Goal: Find specific fact: Find contact information

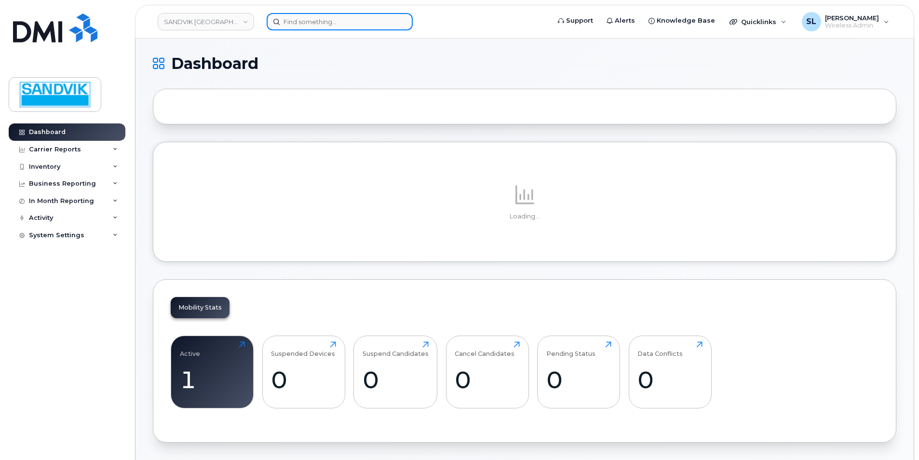
click at [337, 25] on input at bounding box center [340, 21] width 146 height 17
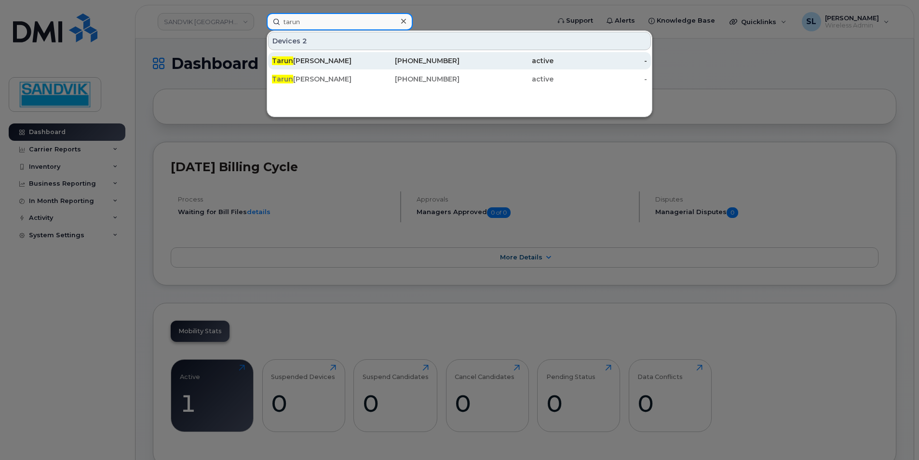
type input "tarun"
click at [465, 62] on div "active" at bounding box center [506, 61] width 94 height 10
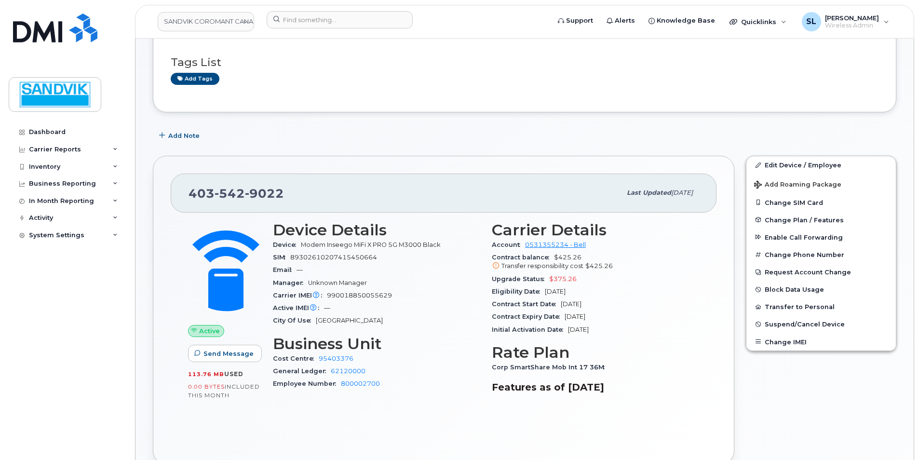
scroll to position [48, 0]
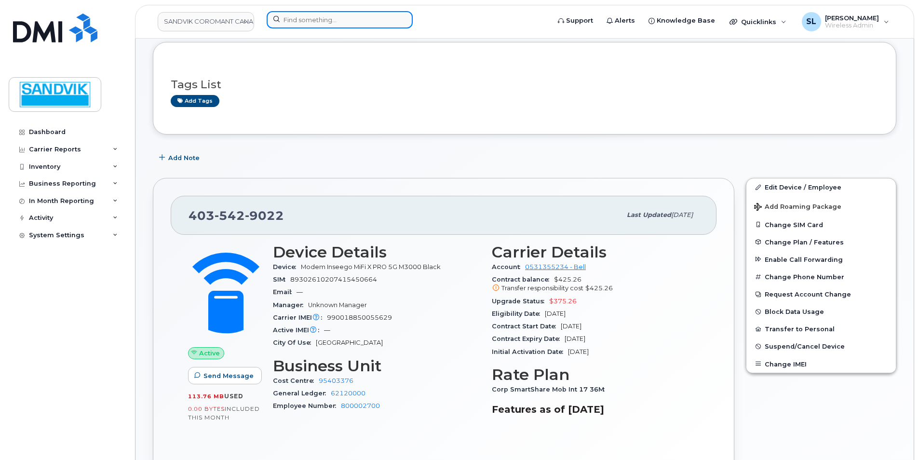
click at [318, 25] on input at bounding box center [340, 19] width 146 height 17
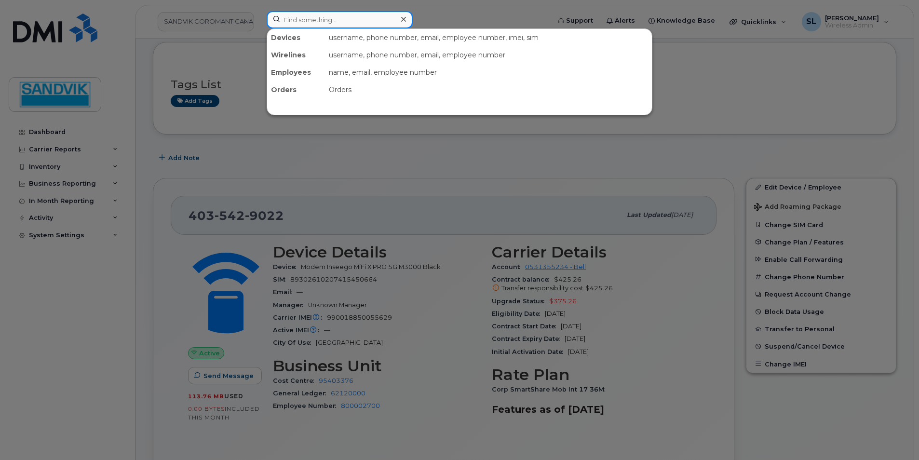
type input "Tarun"
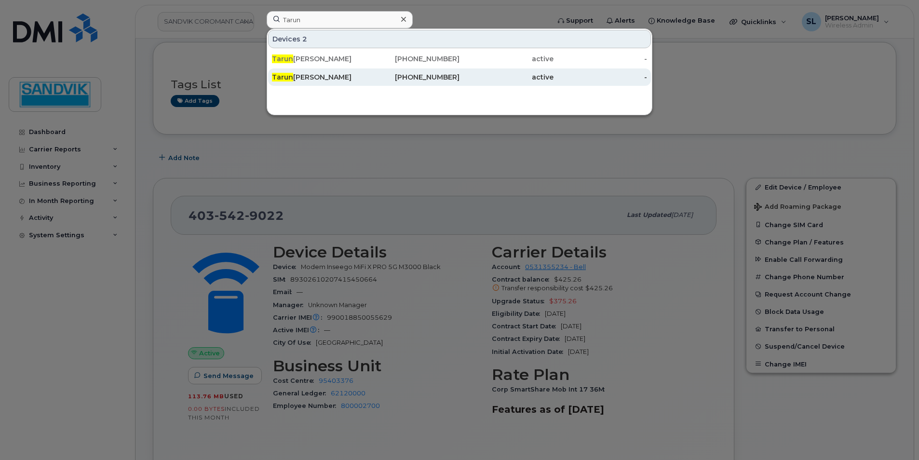
click at [383, 83] on div "[PHONE_NUMBER]" at bounding box center [413, 76] width 94 height 17
